Goal: Task Accomplishment & Management: Manage account settings

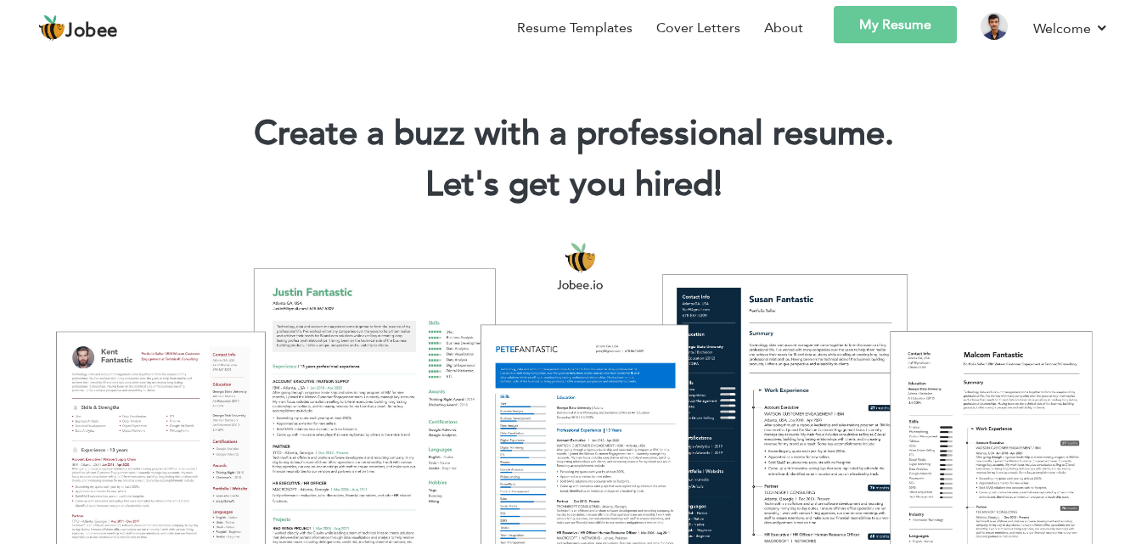
click at [909, 36] on link "My Resume" at bounding box center [895, 24] width 123 height 37
click at [881, 41] on link "My Resume" at bounding box center [895, 24] width 123 height 37
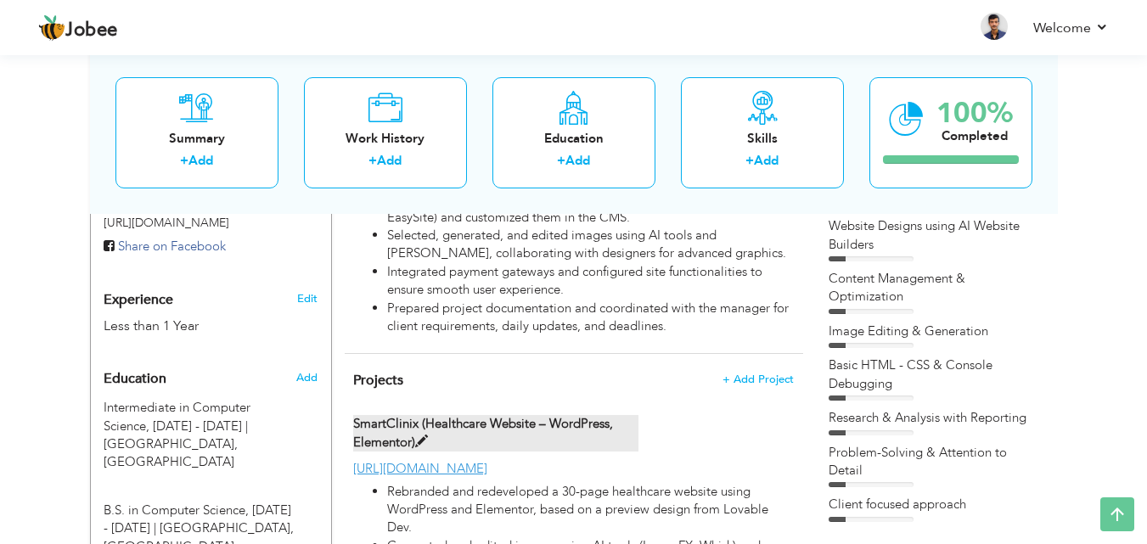
click at [438, 448] on label "SmartClinix (Healthcare Website – WordPress, Elementor)" at bounding box center [495, 433] width 285 height 37
type input "SmartClinix (Healthcare Website – WordPress, Elementor)"
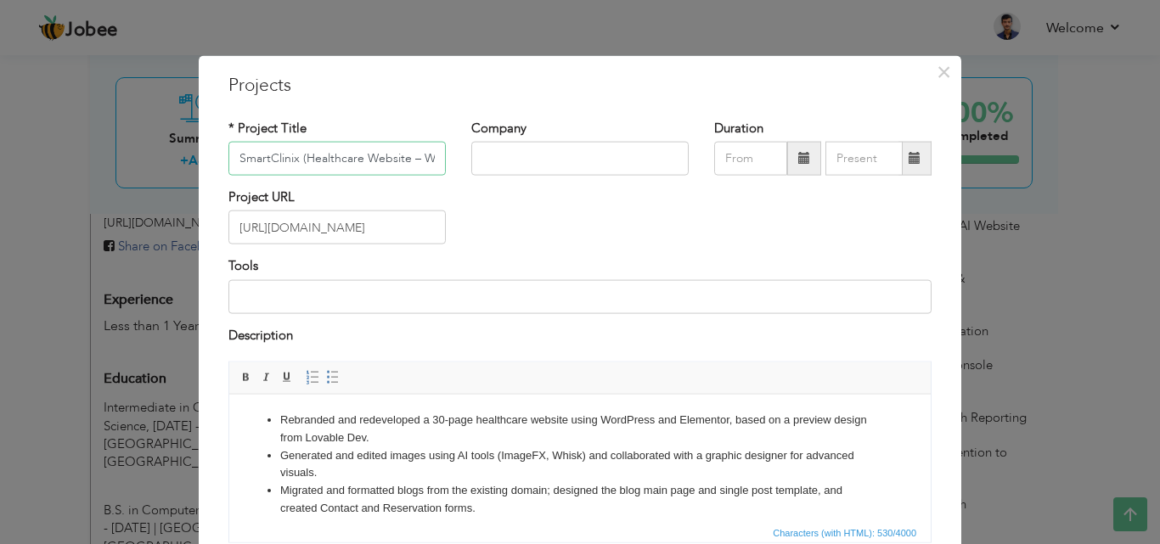
scroll to position [0, 107]
click at [387, 229] on input "https://www.smartclinix.com" at bounding box center [336, 228] width 217 height 34
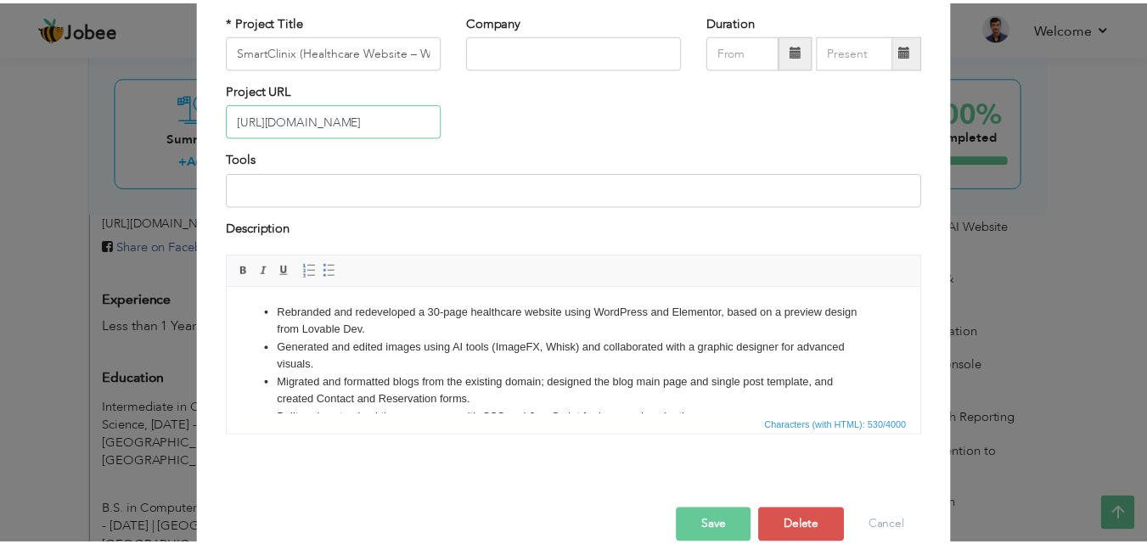
scroll to position [137, 0]
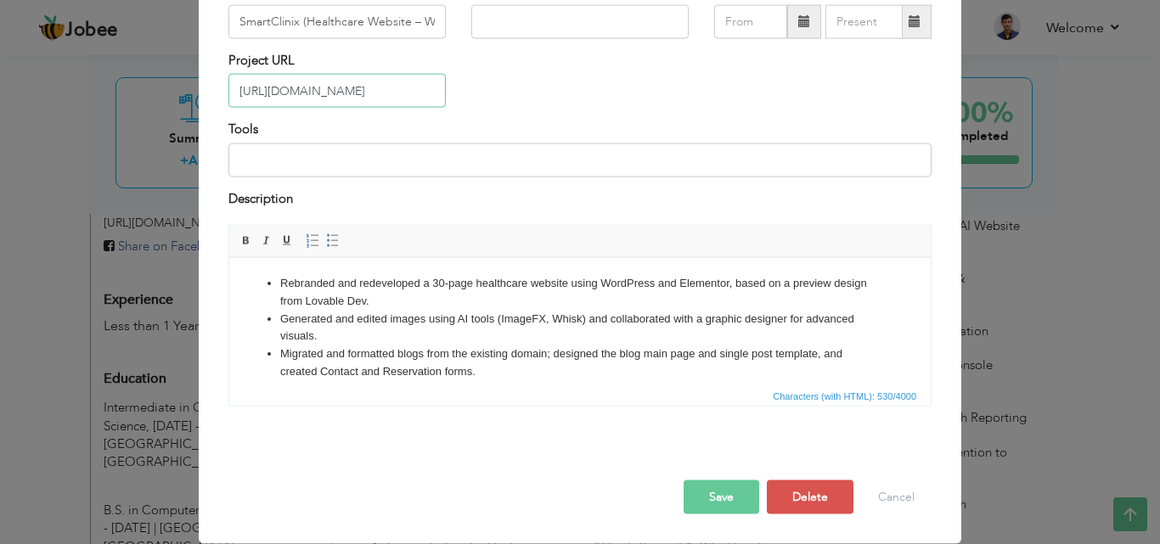
type input "https://www.smartclinix.net"
click at [689, 487] on button "Save" at bounding box center [722, 498] width 76 height 34
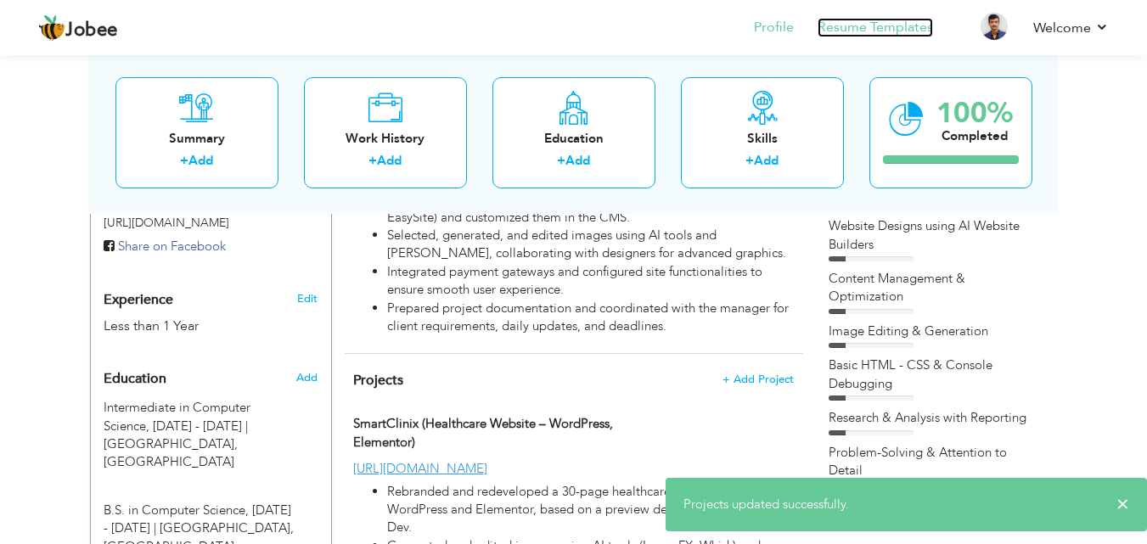
click at [907, 29] on link "Resume Templates" at bounding box center [875, 28] width 115 height 20
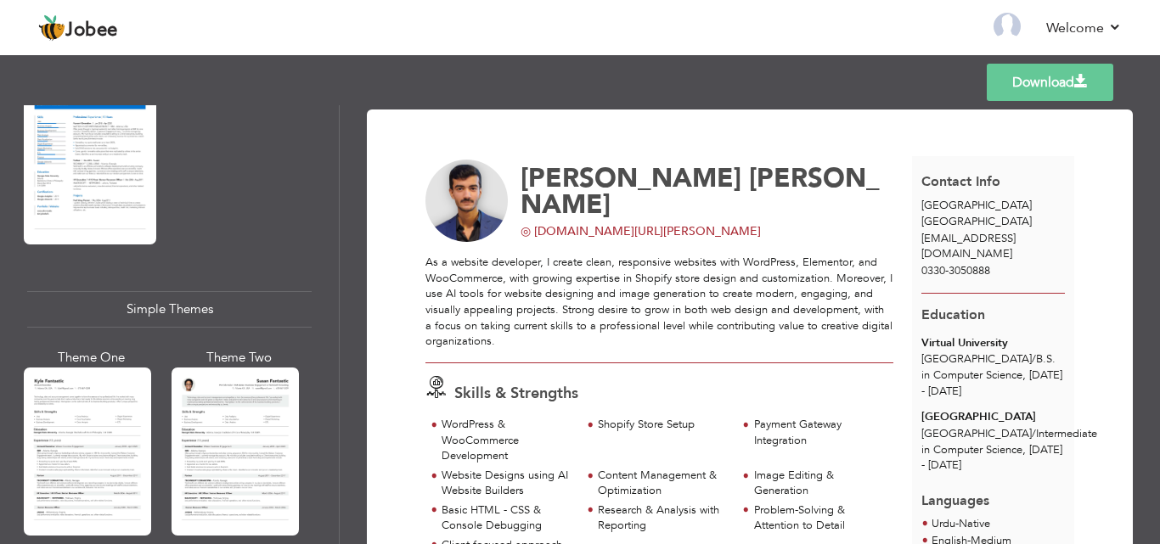
scroll to position [3023, 0]
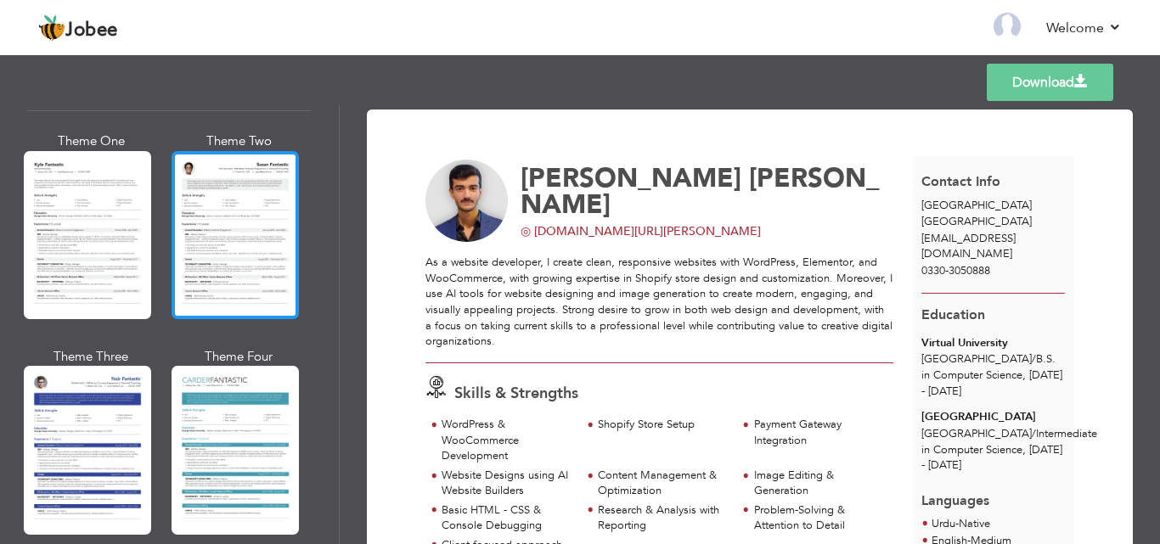
click at [273, 208] on div at bounding box center [235, 235] width 127 height 168
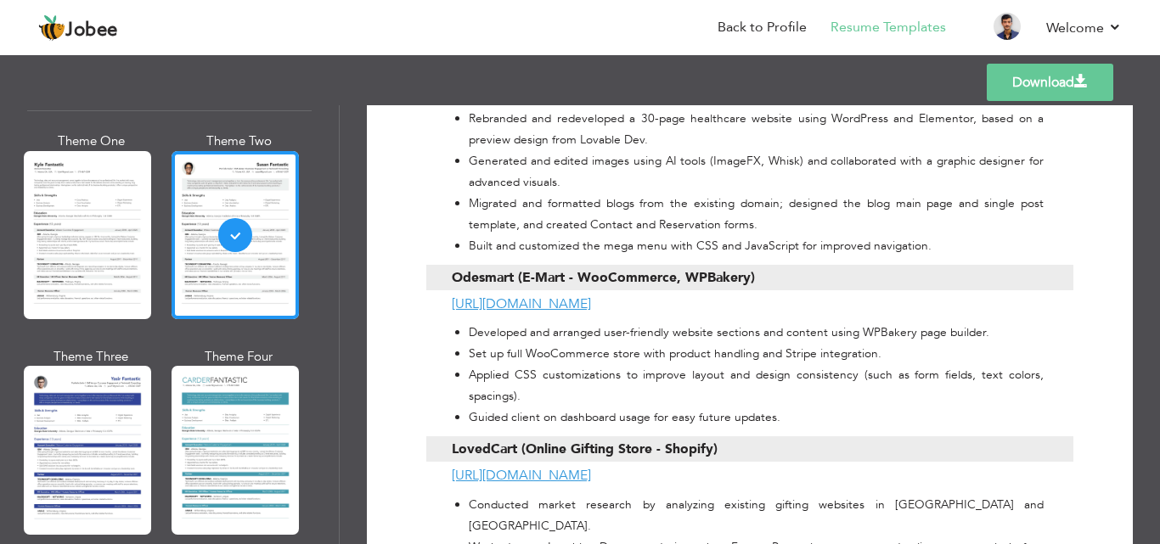
scroll to position [1104, 0]
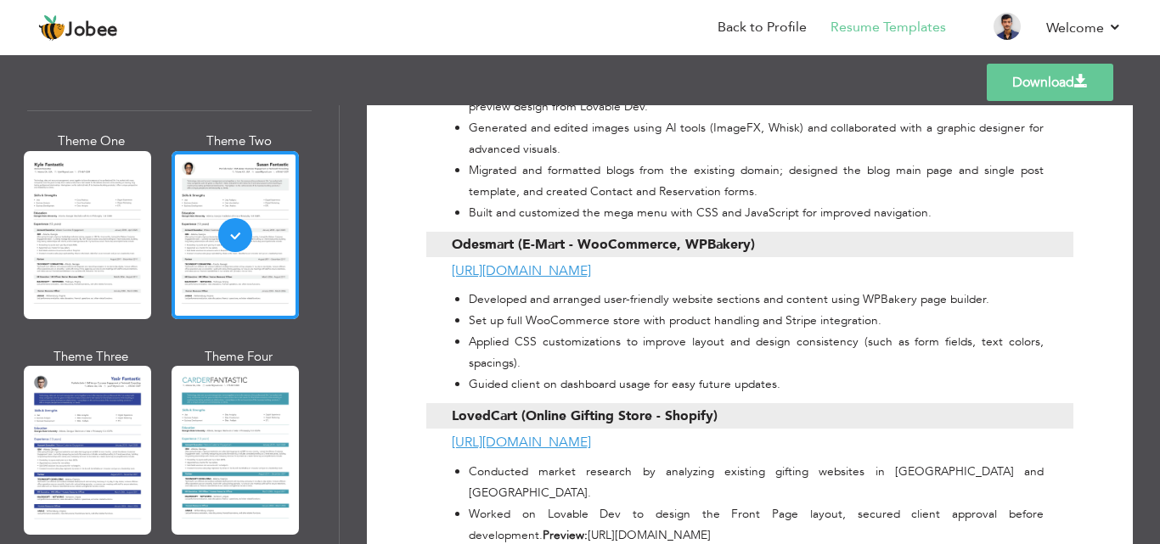
click at [1003, 98] on link "Download" at bounding box center [1050, 82] width 127 height 37
